Goal: Task Accomplishment & Management: Use online tool/utility

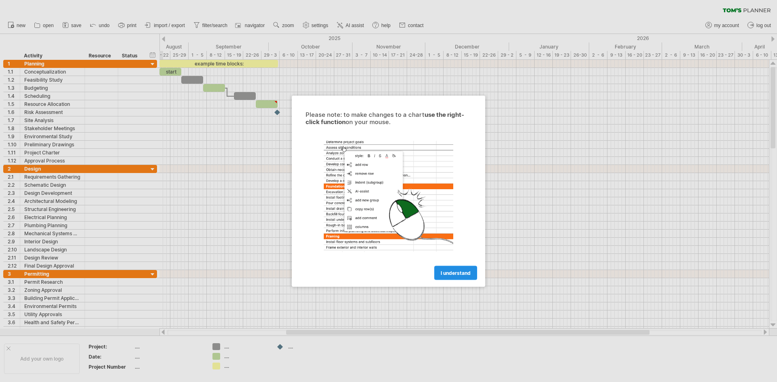
click at [462, 276] on link "I understand" at bounding box center [455, 273] width 43 height 14
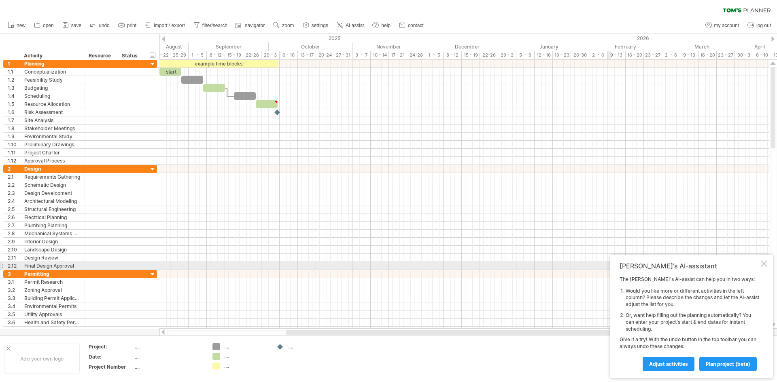
click at [761, 264] on div at bounding box center [764, 264] width 6 height 6
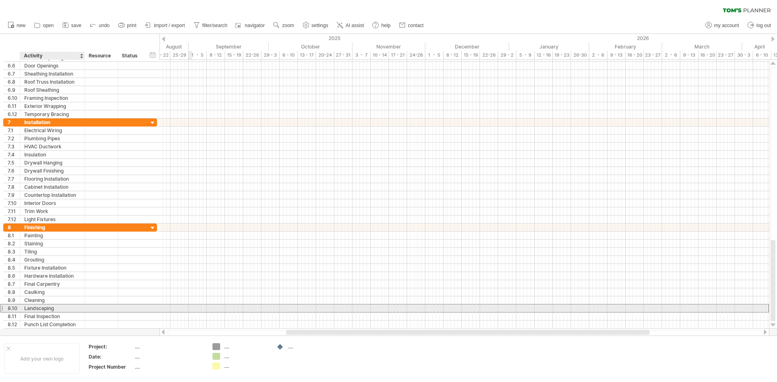
click at [39, 310] on div "Landscaping" at bounding box center [52, 309] width 56 height 8
click at [3, 307] on div at bounding box center [1, 308] width 3 height 8
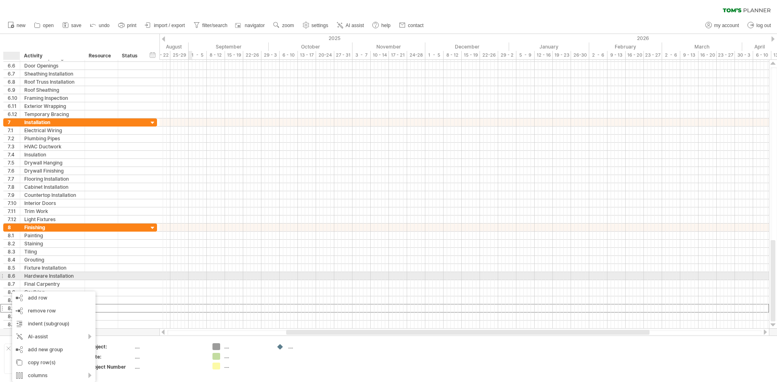
click at [145, 275] on div "**********" at bounding box center [80, 276] width 154 height 8
click at [52, 308] on div "Landscaping" at bounding box center [52, 309] width 56 height 8
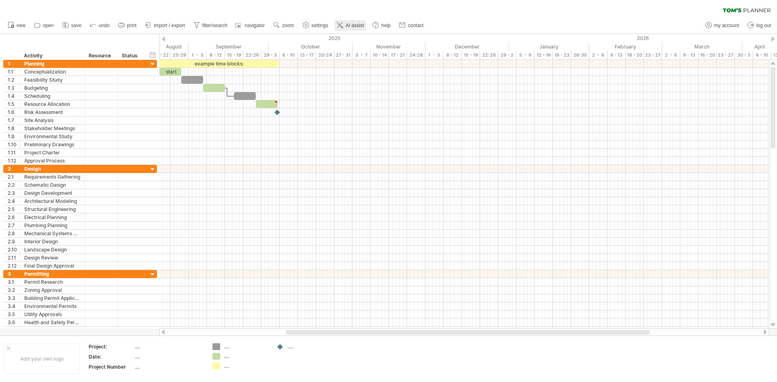
click at [355, 22] on link "AI assist" at bounding box center [351, 25] width 32 height 11
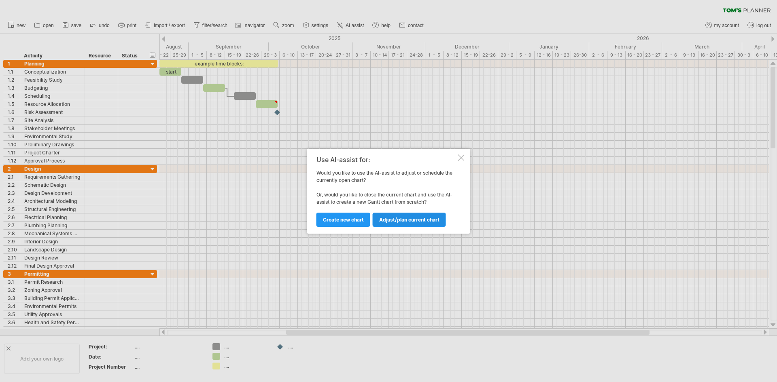
click at [392, 222] on span "Adjust/plan current chart" at bounding box center [409, 220] width 60 height 6
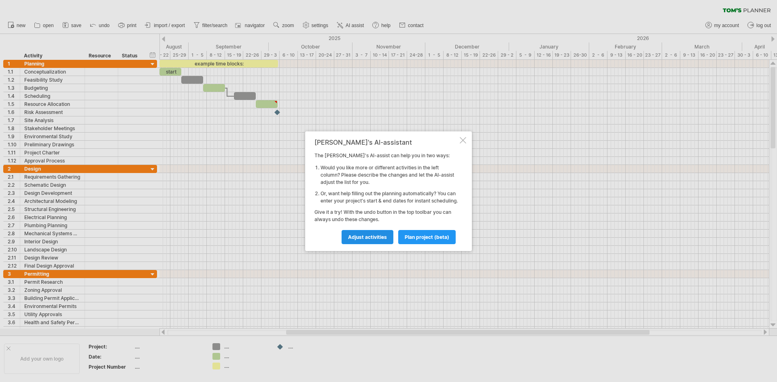
click at [379, 240] on span "Adjust activities" at bounding box center [367, 237] width 39 height 6
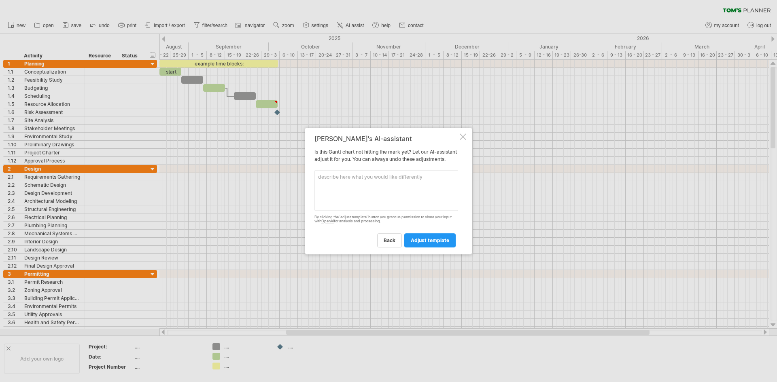
click at [463, 136] on div "[PERSON_NAME]'s AI-assistant Is this [PERSON_NAME] chart not hitting the mark y…" at bounding box center [388, 191] width 167 height 127
click at [461, 134] on div at bounding box center [463, 137] width 6 height 6
